Goal: Complete application form

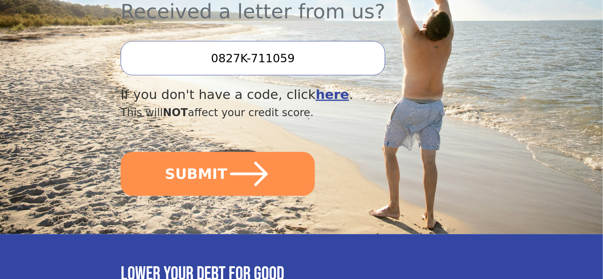
scroll to position [320, 0]
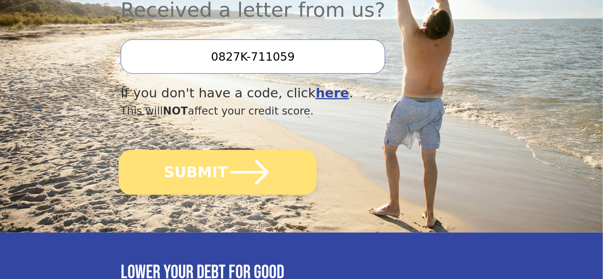
click at [253, 160] on icon "submit" at bounding box center [249, 172] width 38 height 25
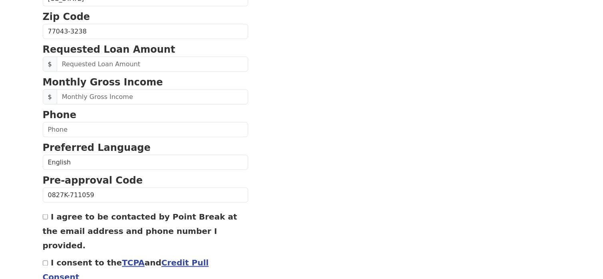
scroll to position [320, 0]
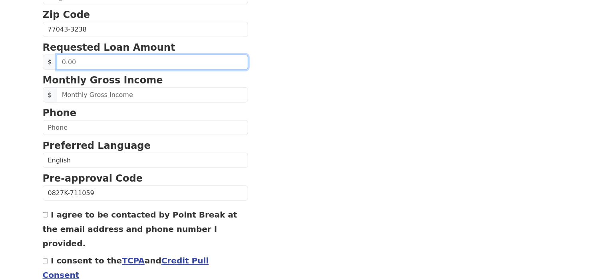
click at [155, 62] on input "text" at bounding box center [153, 62] width 192 height 15
type input "50,000.00"
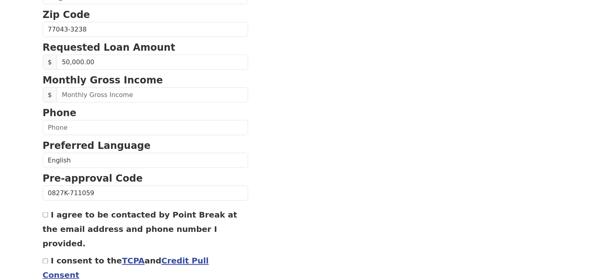
click at [280, 67] on section "First Name Asif Last Name Jaliwala Email Address Re-Enter Email Address Date of…" at bounding box center [302, 30] width 518 height 570
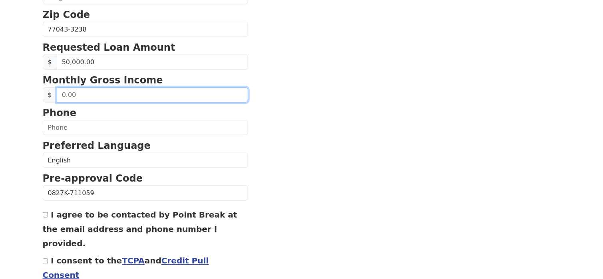
click at [158, 96] on input "text" at bounding box center [153, 95] width 192 height 15
type input "8,000.00"
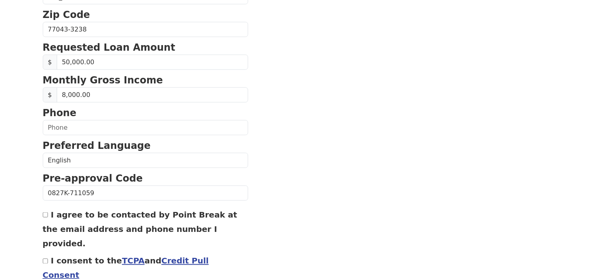
click at [263, 100] on section "First Name Asif Last Name Jaliwala Email Address Re-Enter Email Address Date of…" at bounding box center [302, 30] width 518 height 570
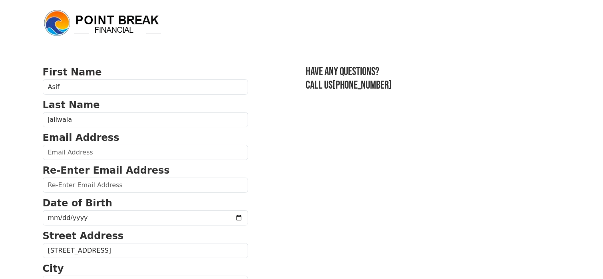
scroll to position [40, 0]
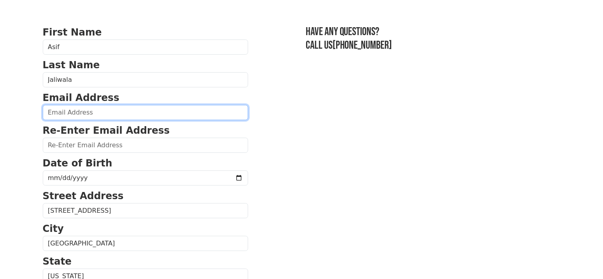
click at [164, 113] on input "email" at bounding box center [146, 112] width 206 height 15
type input "asif@laverapelle.com"
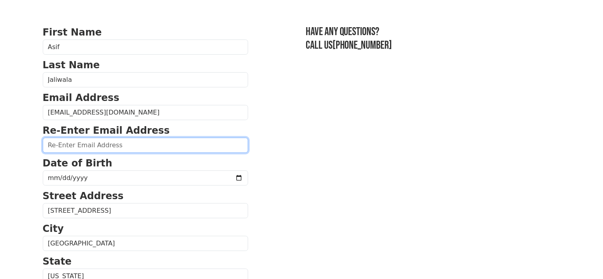
click at [91, 143] on input "email" at bounding box center [146, 145] width 206 height 15
type input "asif@laverapelle.com"
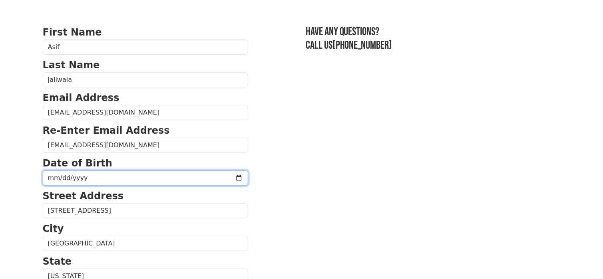
click at [217, 178] on input "date" at bounding box center [146, 178] width 206 height 15
type input "1966-03-03"
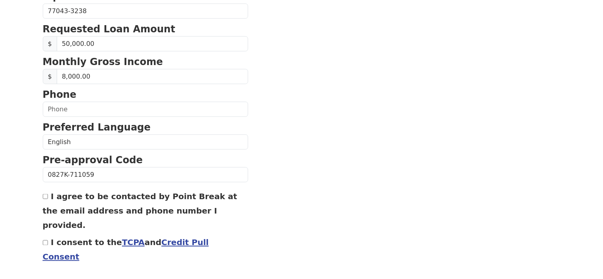
scroll to position [354, 0]
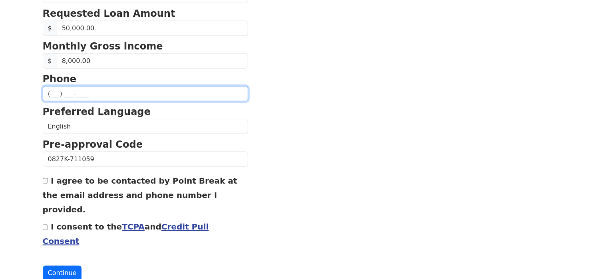
click at [51, 92] on input "text" at bounding box center [146, 93] width 206 height 15
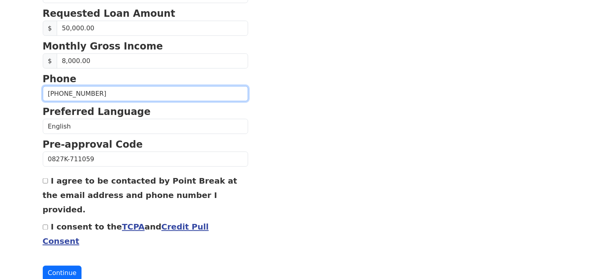
click at [95, 90] on input "(229) 255-3100" at bounding box center [146, 93] width 206 height 15
type input "(2__) ___-____"
type input "(346) 214-7866"
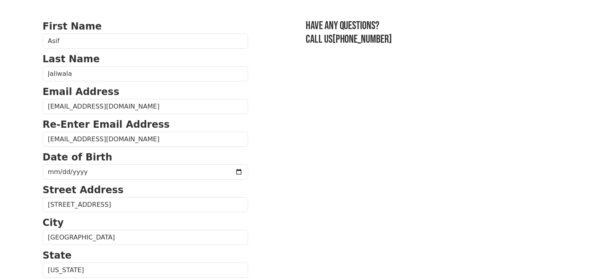
scroll to position [0, 0]
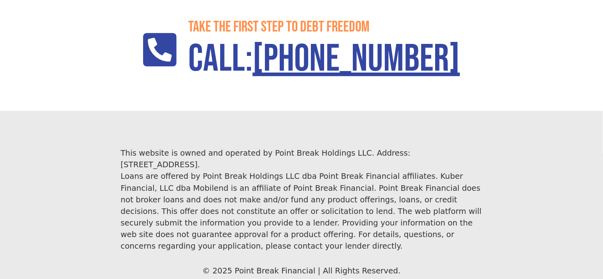
scroll to position [1408, 0]
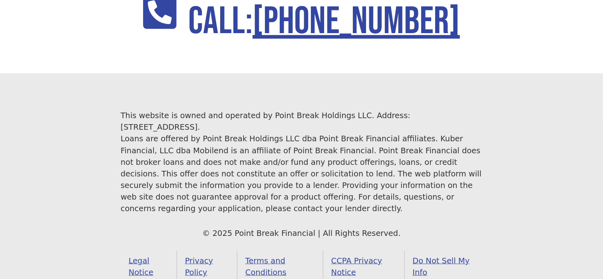
click at [452, 251] on link "Do Not Sell My Info" at bounding box center [444, 266] width 78 height 31
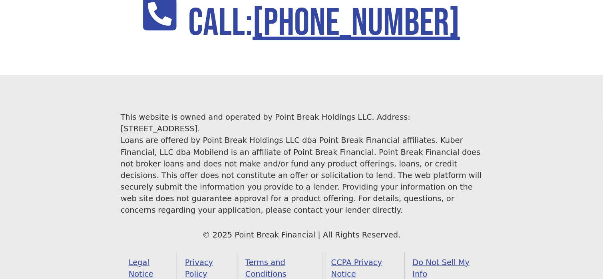
scroll to position [1408, 0]
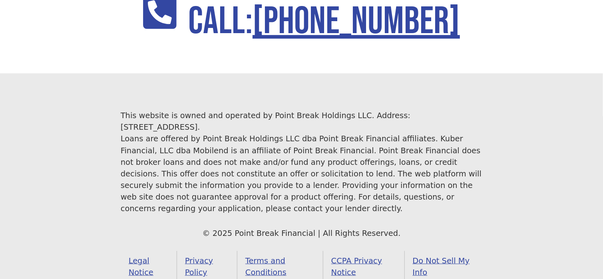
click at [360, 251] on link "CCPA Privacy Notice" at bounding box center [364, 266] width 82 height 31
